Goal: Information Seeking & Learning: Learn about a topic

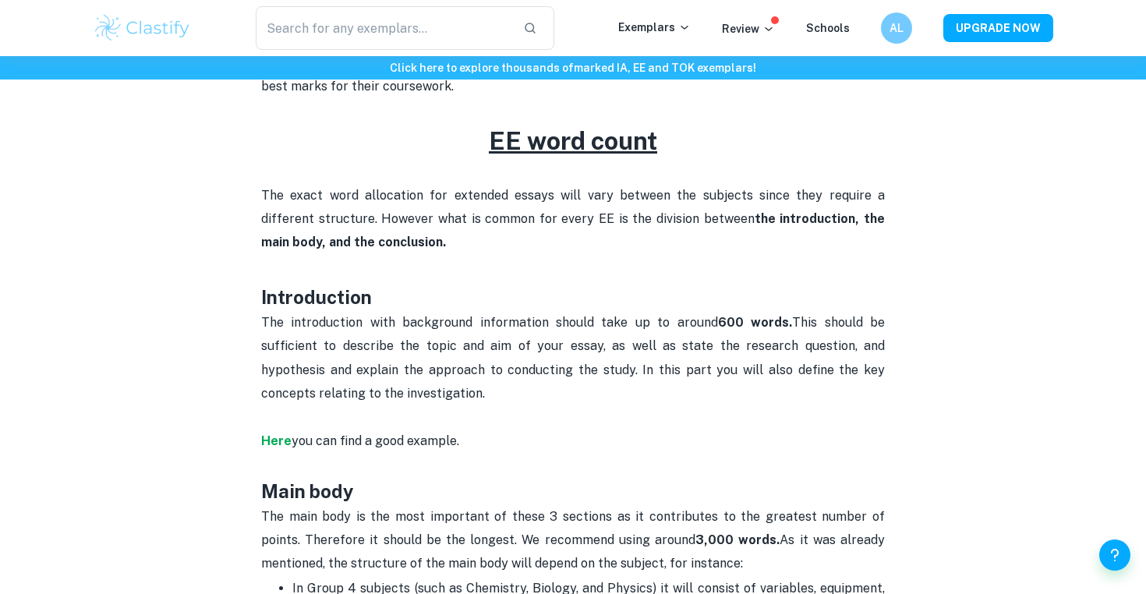
scroll to position [658, 0]
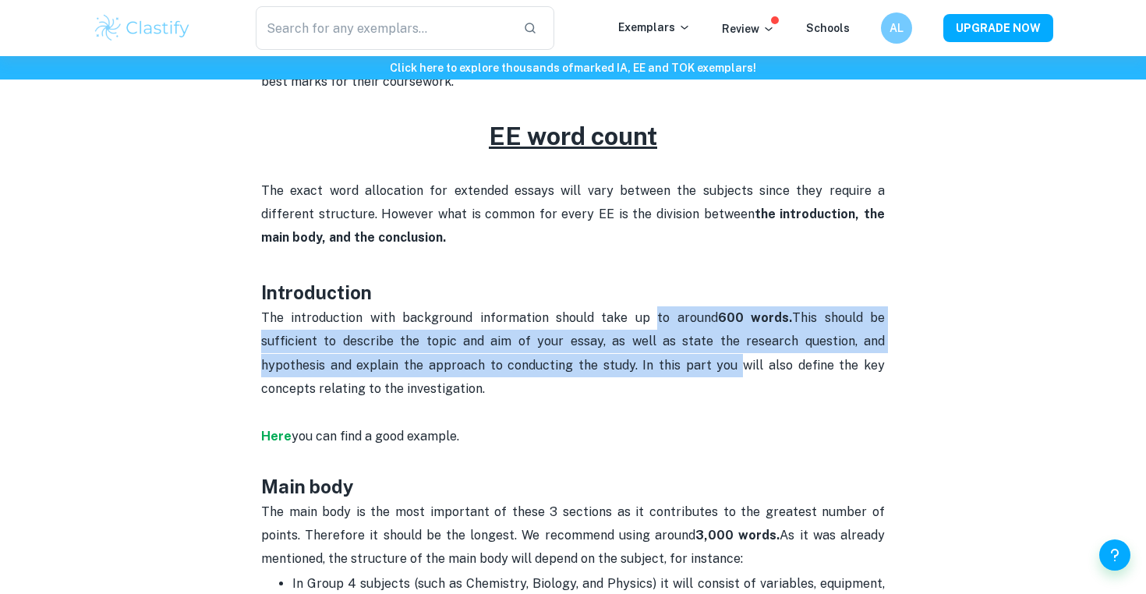
drag, startPoint x: 647, startPoint y: 319, endPoint x: 647, endPoint y: 372, distance: 53.8
click at [647, 372] on p "The introduction with background information should take up to around 600 words…" at bounding box center [572, 389] width 623 height 166
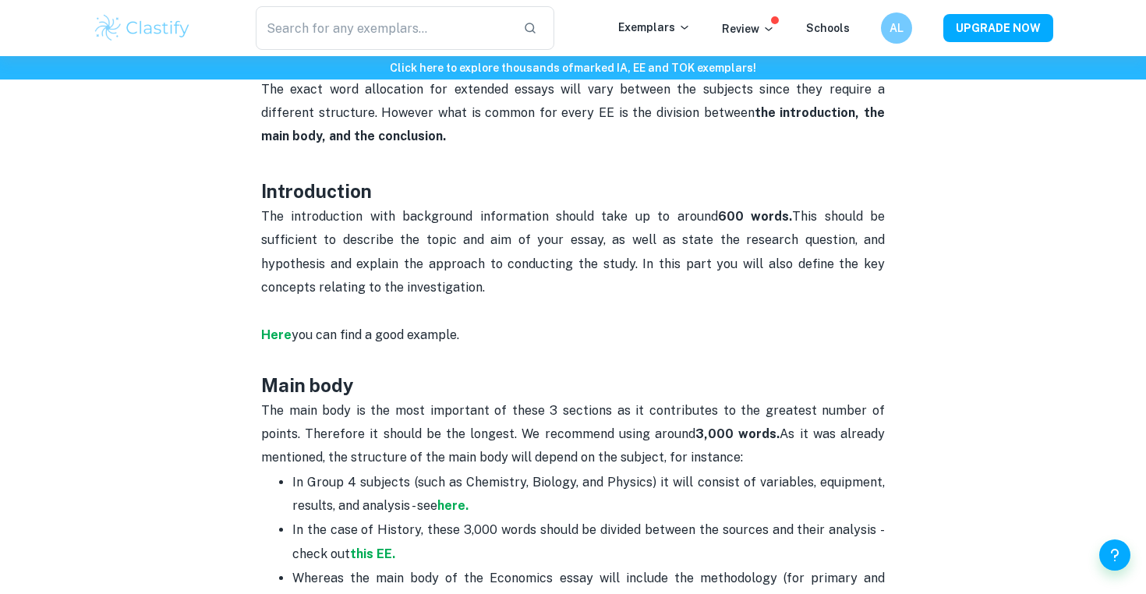
scroll to position [803, 0]
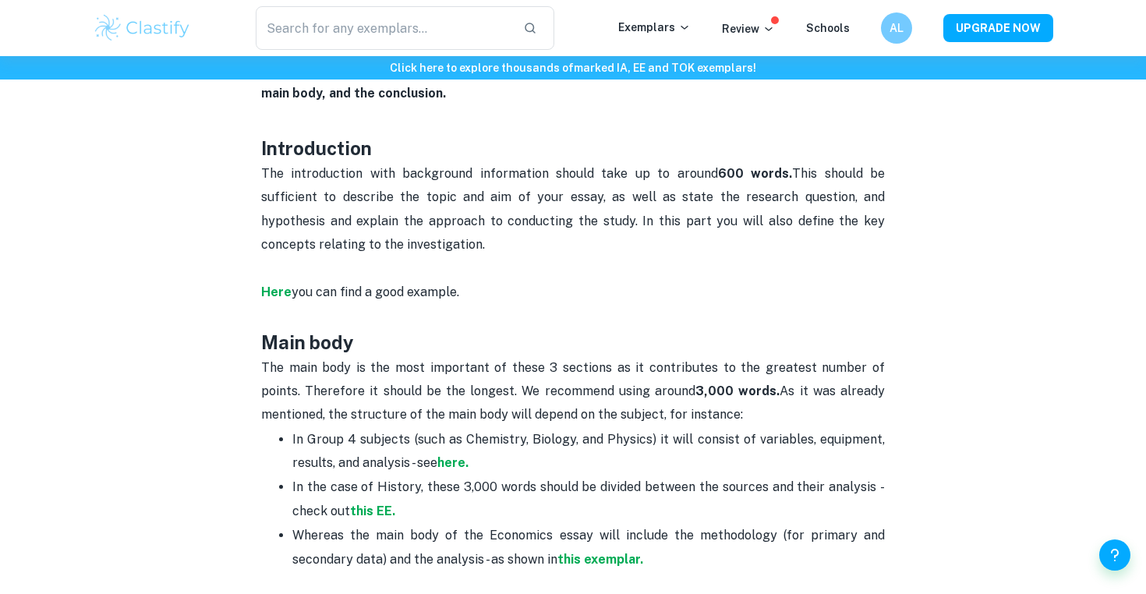
click at [695, 383] on strong "3,000 words." at bounding box center [737, 390] width 84 height 15
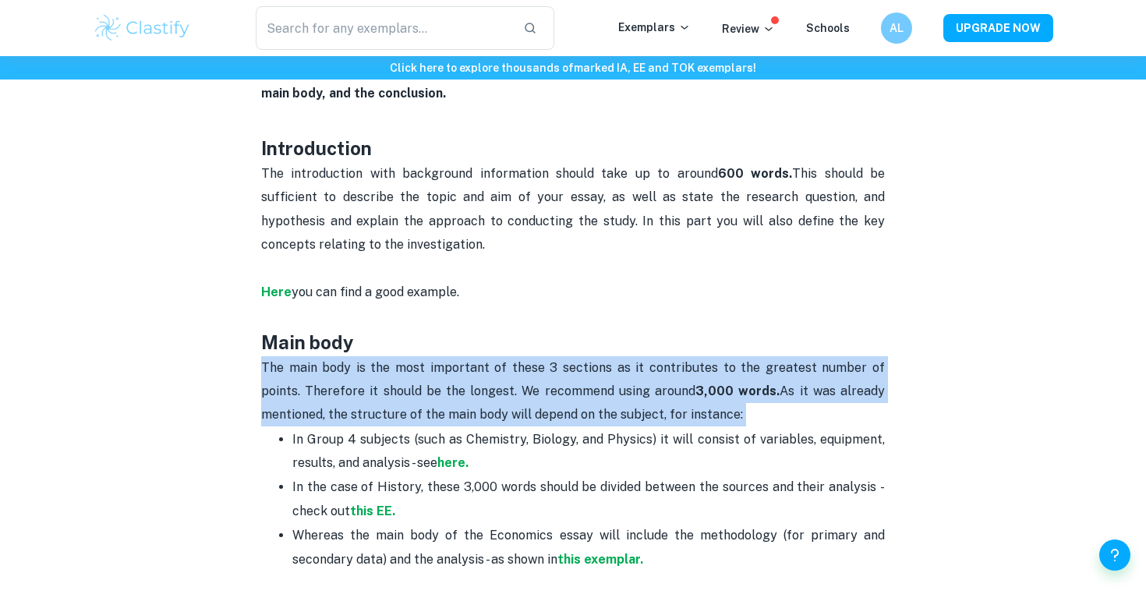
click at [695, 383] on strong "3,000 words." at bounding box center [737, 390] width 84 height 15
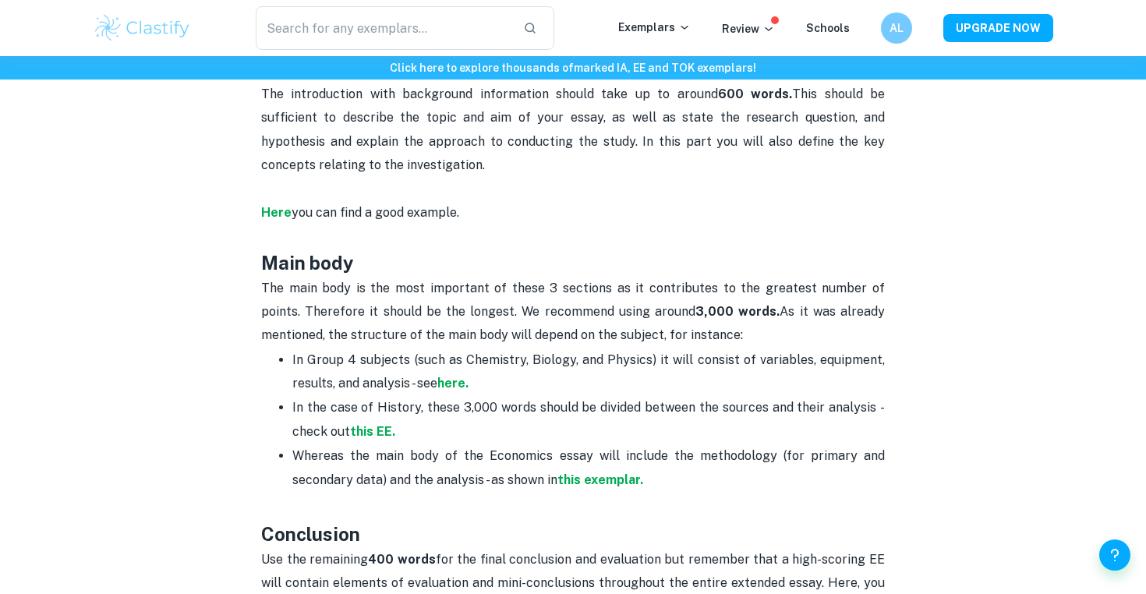
click at [669, 348] on p "In Group 4 subjects (such as Chemistry, Biology, and Physics) it will consist o…" at bounding box center [588, 372] width 592 height 48
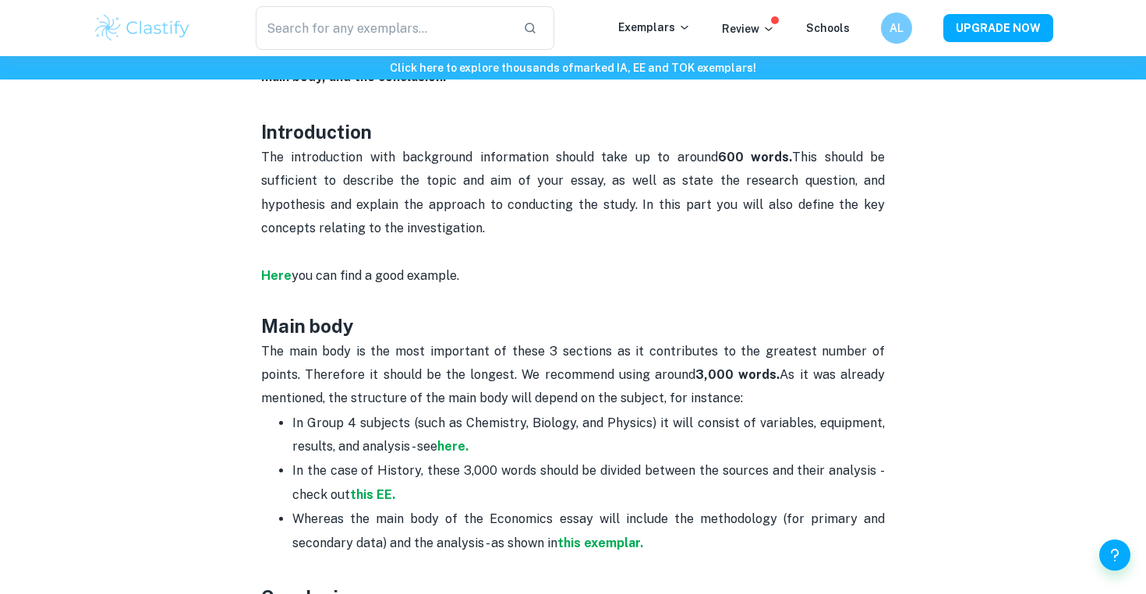
scroll to position [800, 0]
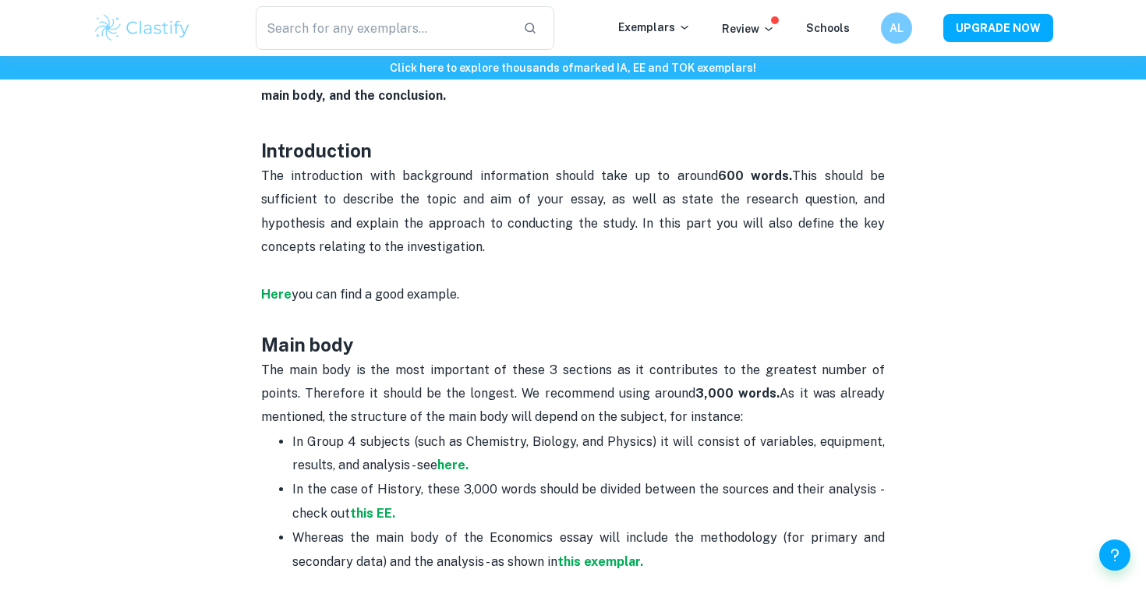
drag, startPoint x: 662, startPoint y: 157, endPoint x: 662, endPoint y: 233, distance: 75.6
click at [662, 231] on p "The introduction with background information should take up to around 600 words…" at bounding box center [572, 247] width 623 height 166
click at [662, 233] on p "The introduction with background information should take up to around 600 words…" at bounding box center [572, 247] width 623 height 166
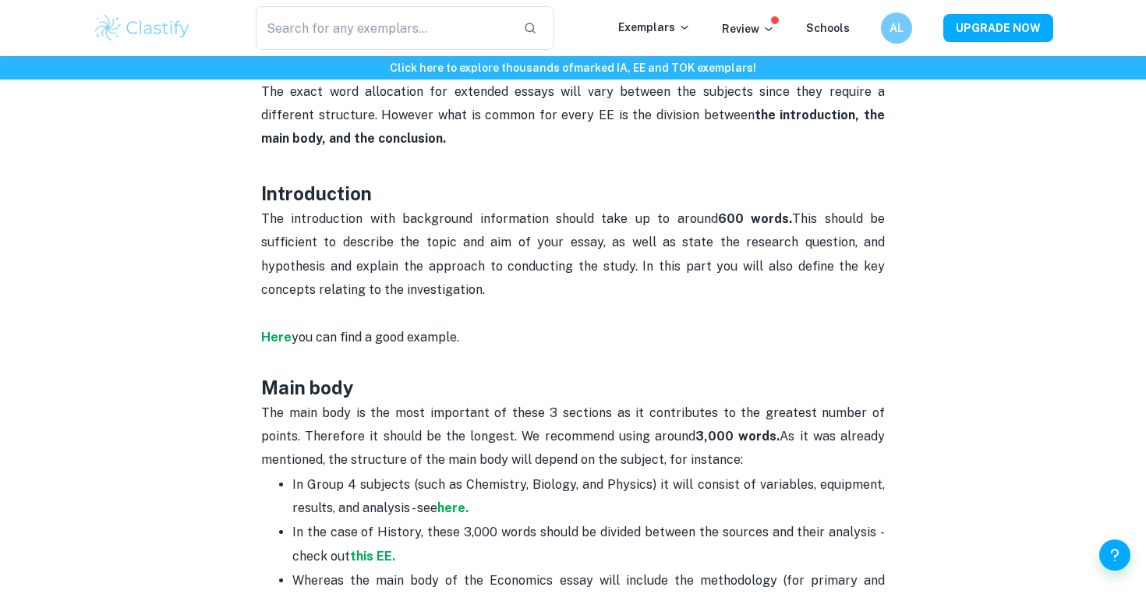
scroll to position [755, 0]
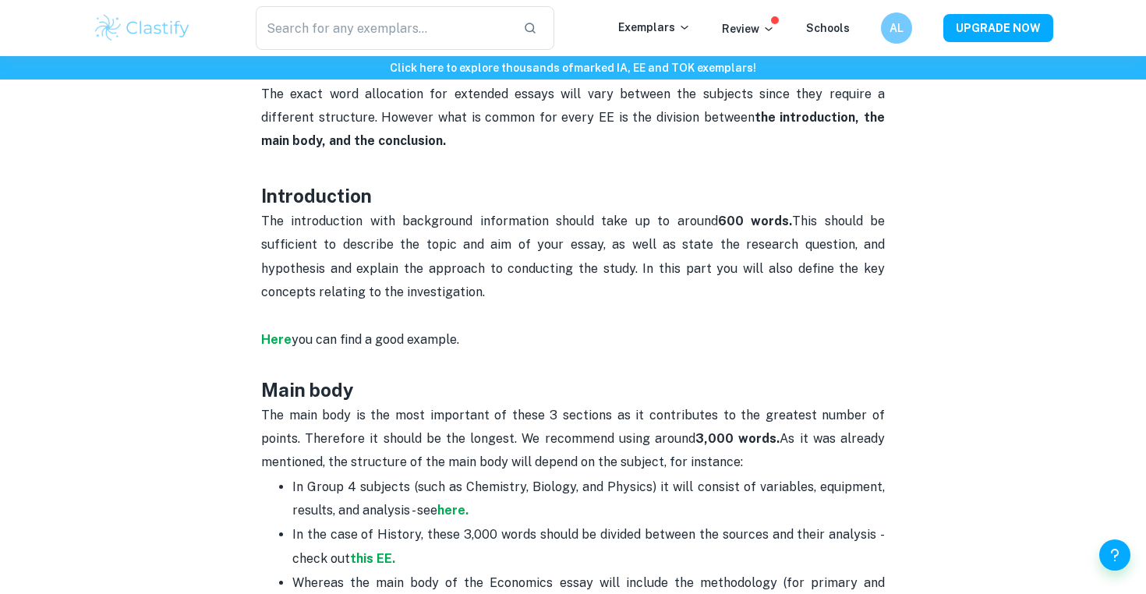
click at [595, 238] on p "The introduction with background information should take up to around 600 words…" at bounding box center [572, 293] width 623 height 166
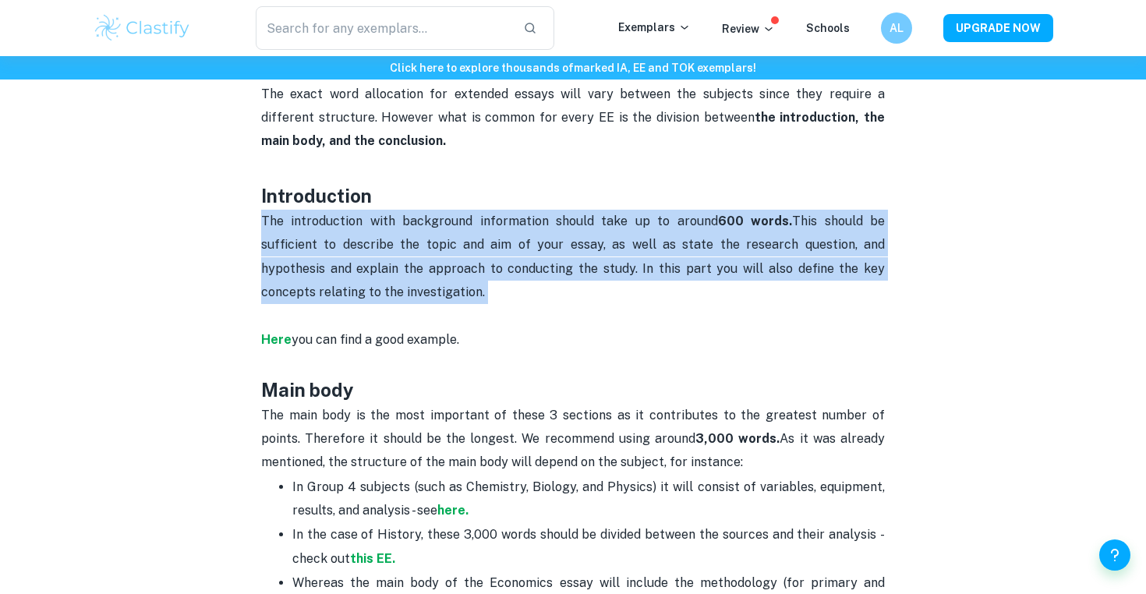
click at [595, 238] on p "The introduction with background information should take up to around 600 words…" at bounding box center [572, 293] width 623 height 166
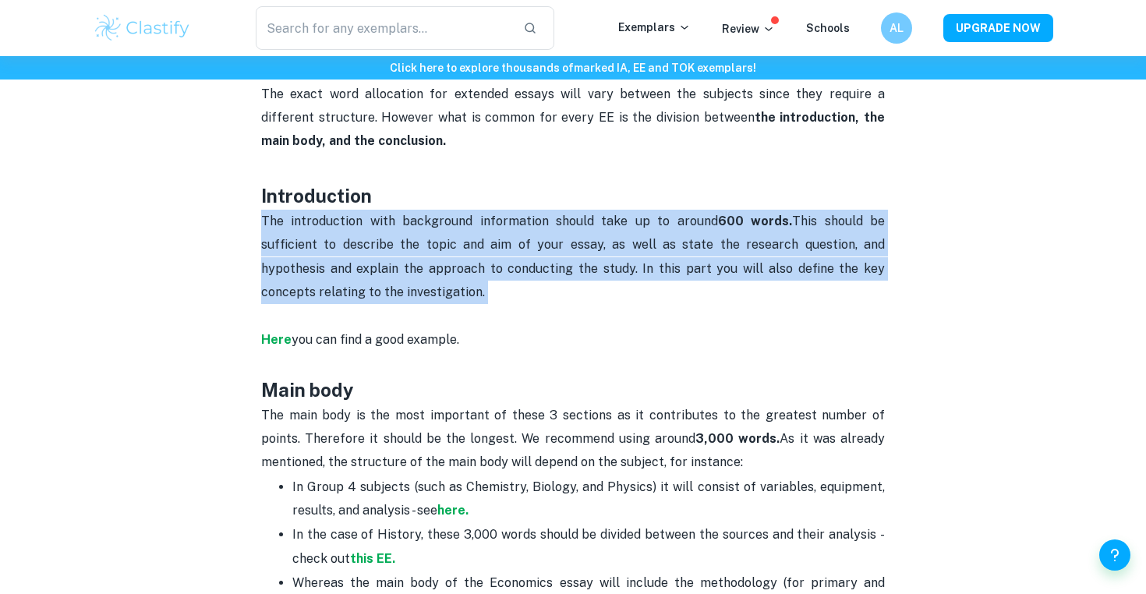
click at [595, 238] on p "The introduction with background information should take up to around 600 words…" at bounding box center [572, 293] width 623 height 166
click at [598, 216] on p "The introduction with background information should take up to around 600 words…" at bounding box center [572, 293] width 623 height 166
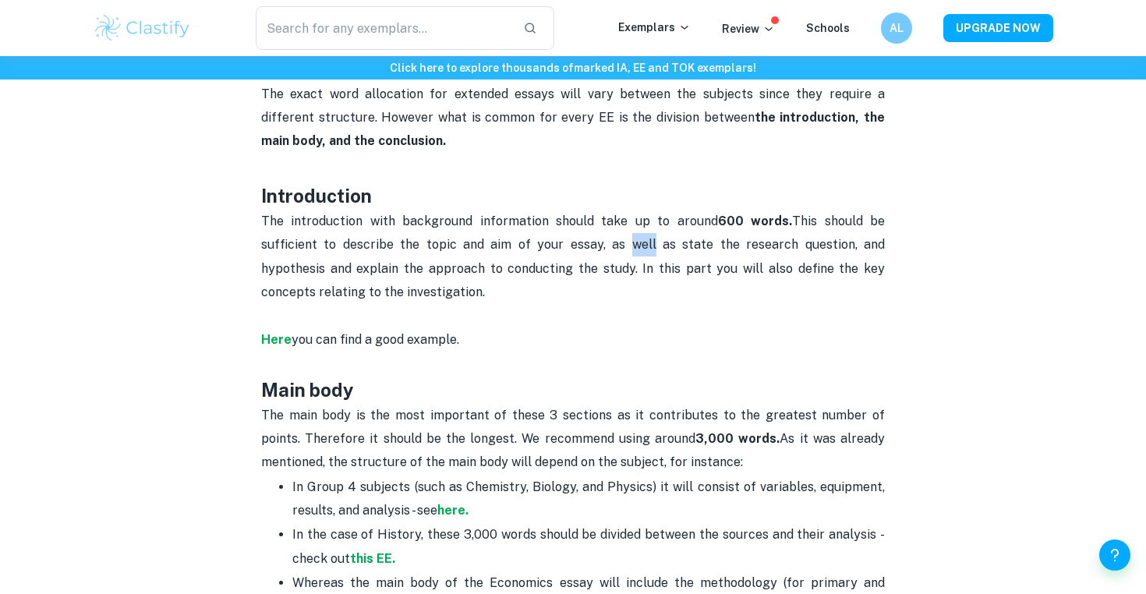
click at [598, 216] on p "The introduction with background information should take up to around 600 words…" at bounding box center [572, 293] width 623 height 166
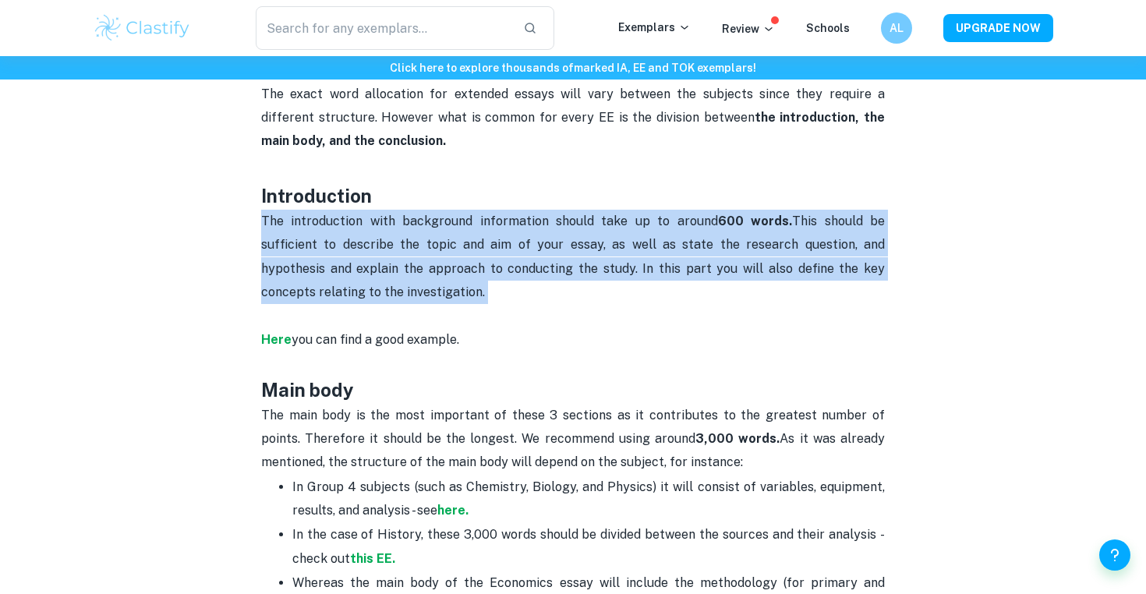
click at [598, 216] on p "The introduction with background information should take up to around 600 words…" at bounding box center [572, 293] width 623 height 166
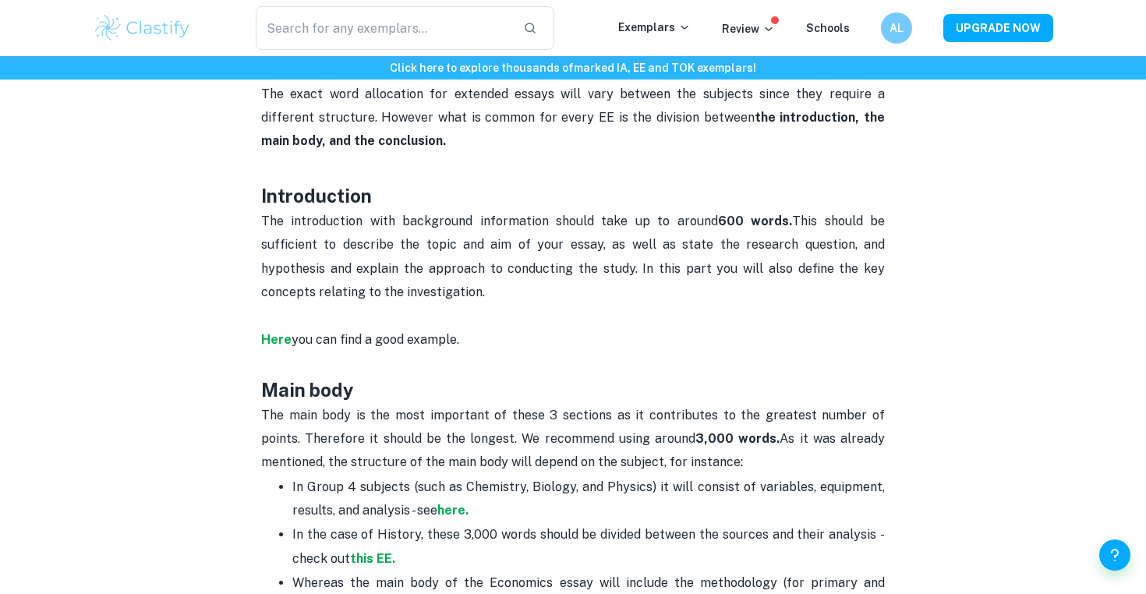
click at [602, 264] on p "The introduction with background information should take up to around 600 words…" at bounding box center [572, 293] width 623 height 166
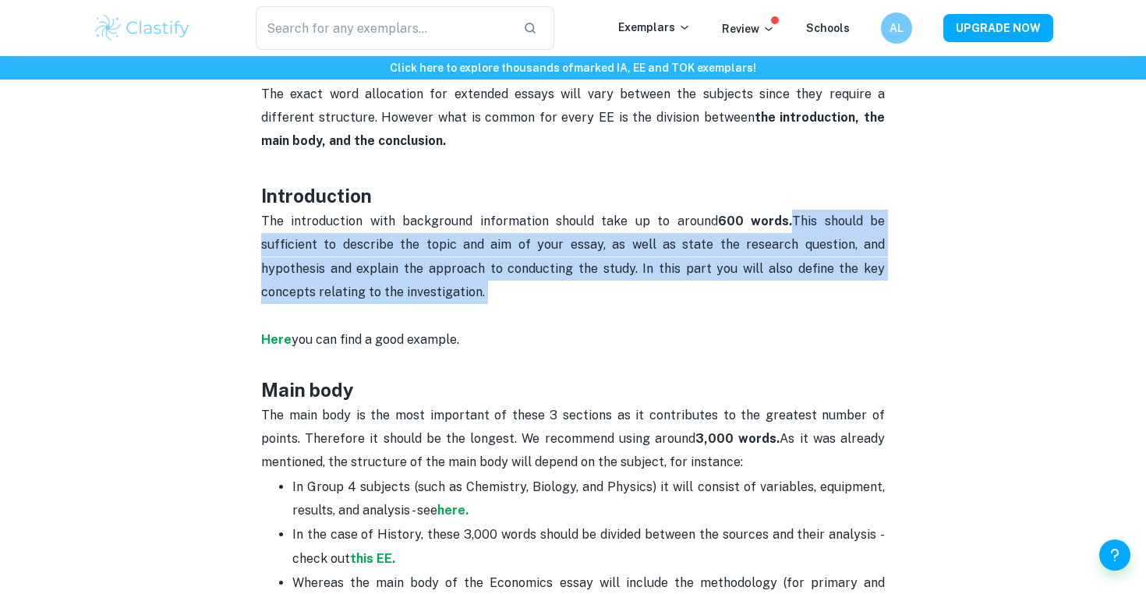
click at [602, 264] on p "The introduction with background information should take up to around 600 words…" at bounding box center [572, 293] width 623 height 166
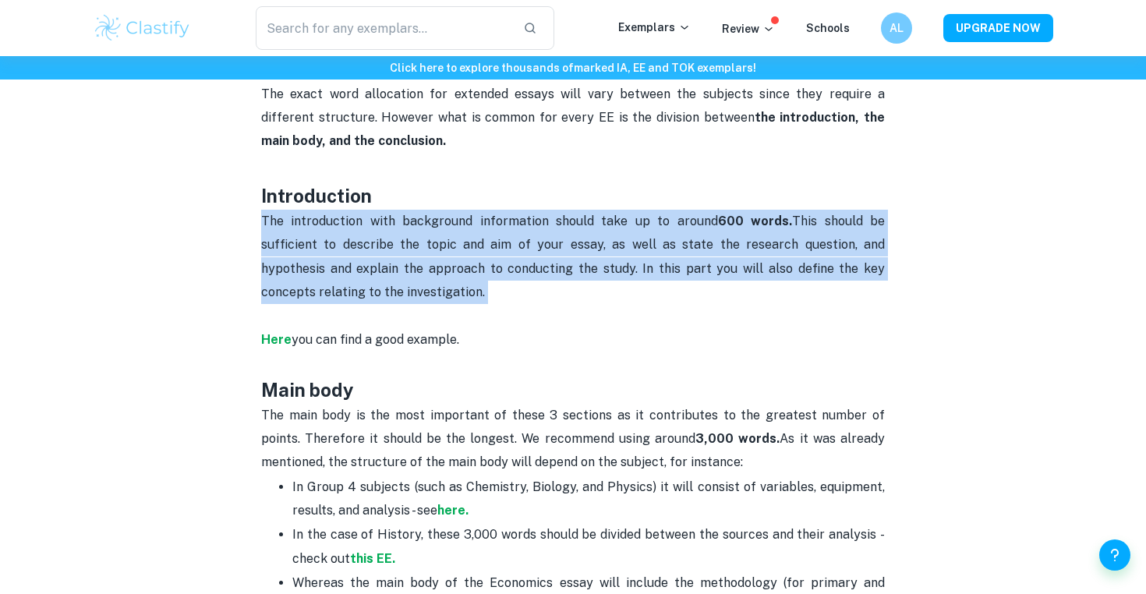
click at [602, 264] on p "The introduction with background information should take up to around 600 words…" at bounding box center [572, 293] width 623 height 166
click at [620, 235] on p "The introduction with background information should take up to around 600 words…" at bounding box center [572, 293] width 623 height 166
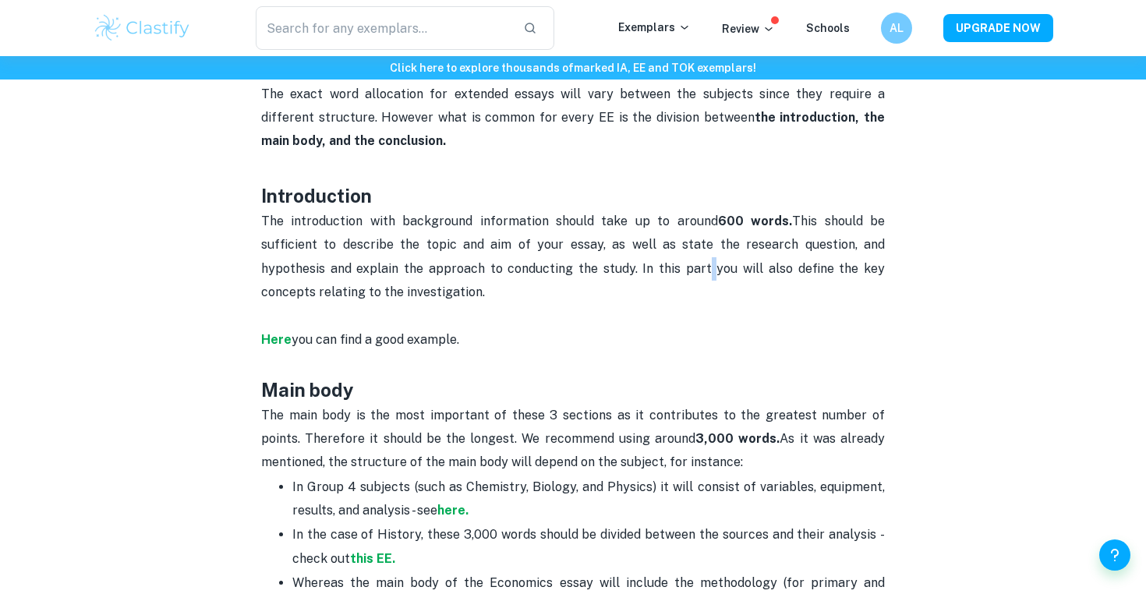
click at [620, 235] on p "The introduction with background information should take up to around 600 words…" at bounding box center [572, 293] width 623 height 166
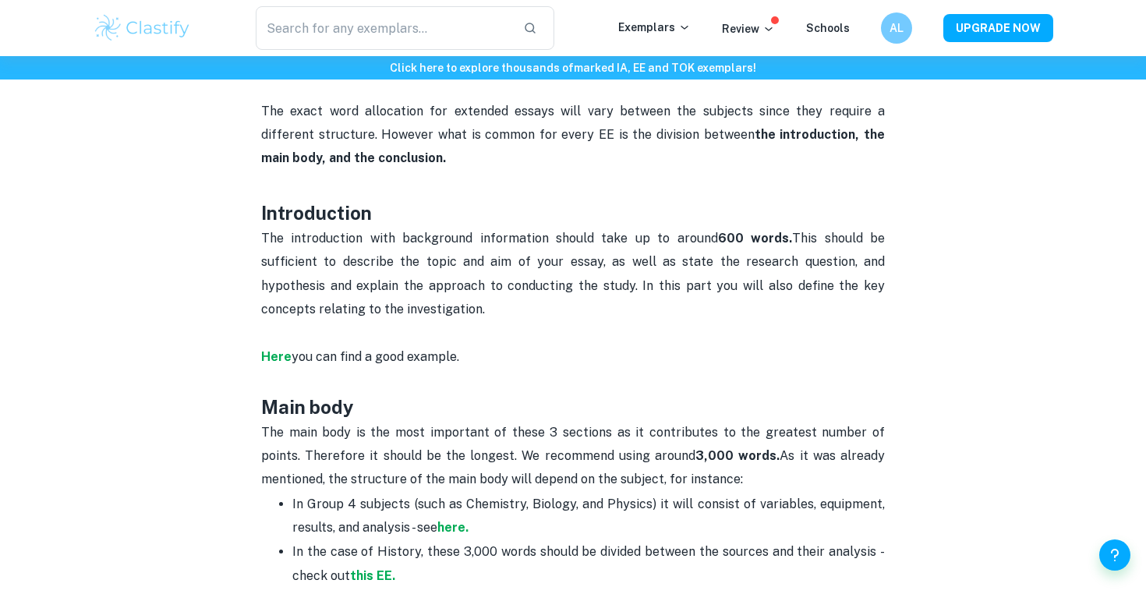
click at [631, 250] on p "The introduction with background information should take up to around 600 words…" at bounding box center [572, 310] width 623 height 166
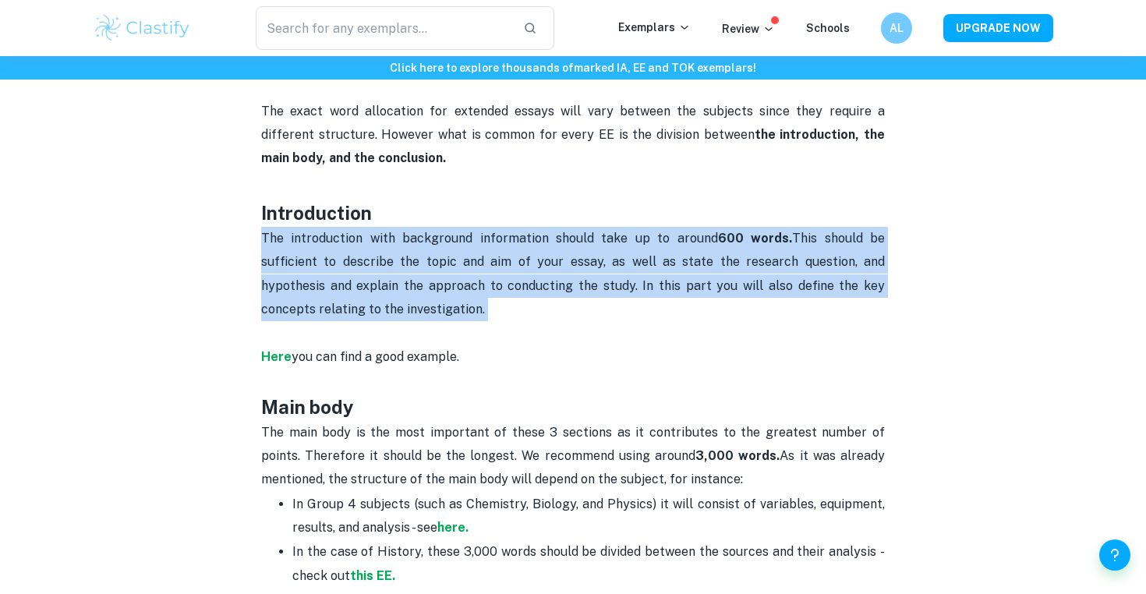
click at [631, 250] on p "The introduction with background information should take up to around 600 words…" at bounding box center [572, 310] width 623 height 166
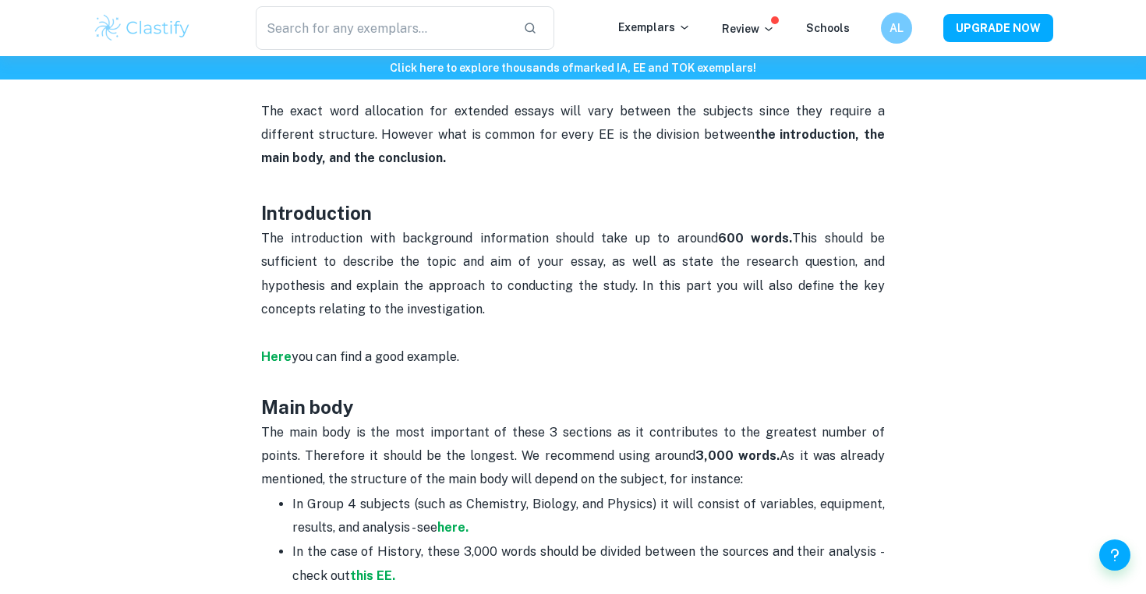
click at [582, 227] on p "The introduction with background information should take up to around 600 words…" at bounding box center [572, 310] width 623 height 166
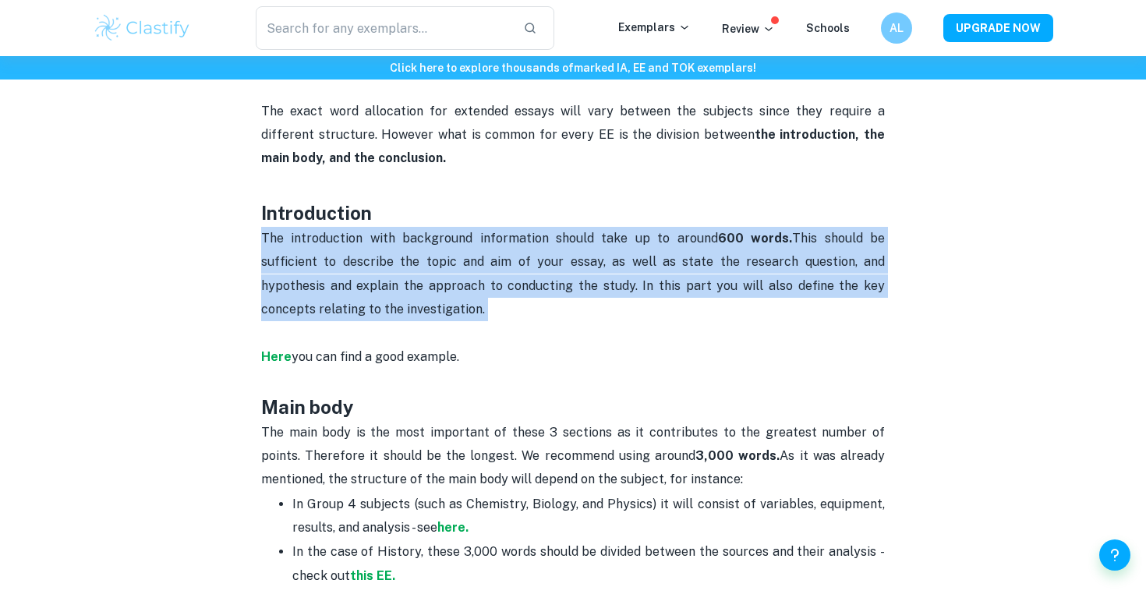
click at [582, 227] on p "The introduction with background information should take up to around 600 words…" at bounding box center [572, 310] width 623 height 166
